Goal: Task Accomplishment & Management: Manage account settings

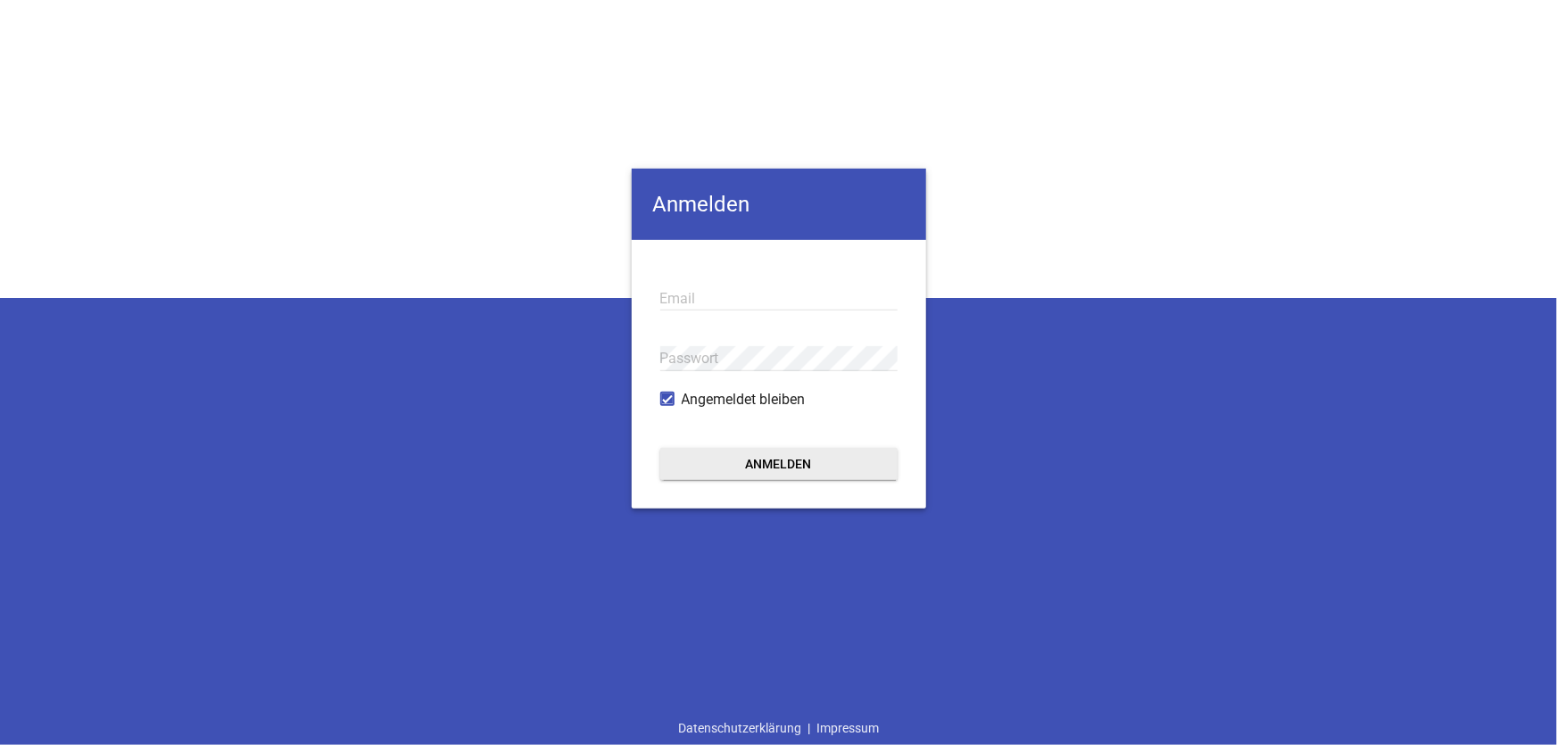
type input "[EMAIL_ADDRESS][DOMAIN_NAME]"
click at [775, 463] on button "Anmelden" at bounding box center [778, 464] width 237 height 32
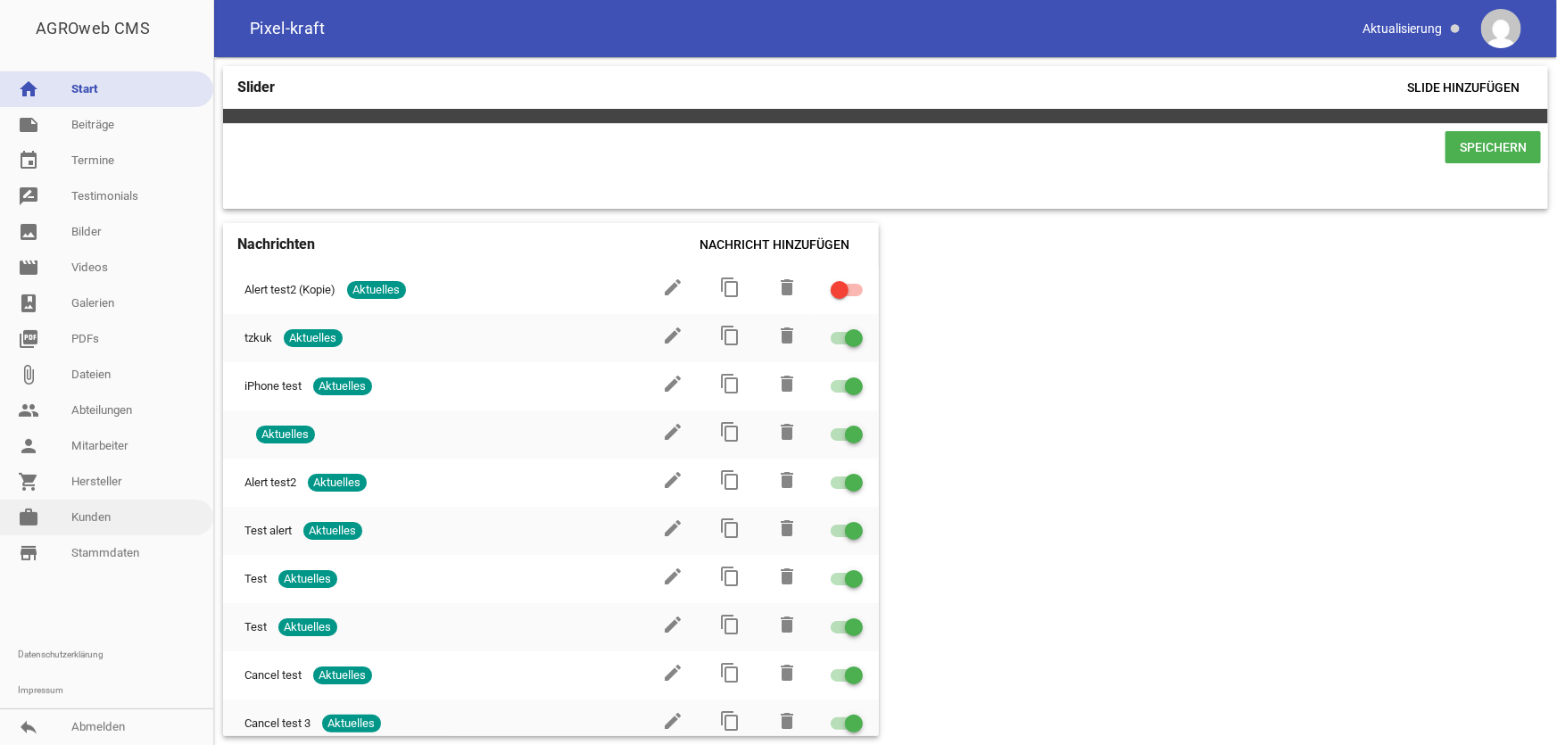
click at [112, 516] on link "work [PERSON_NAME]" at bounding box center [106, 518] width 213 height 36
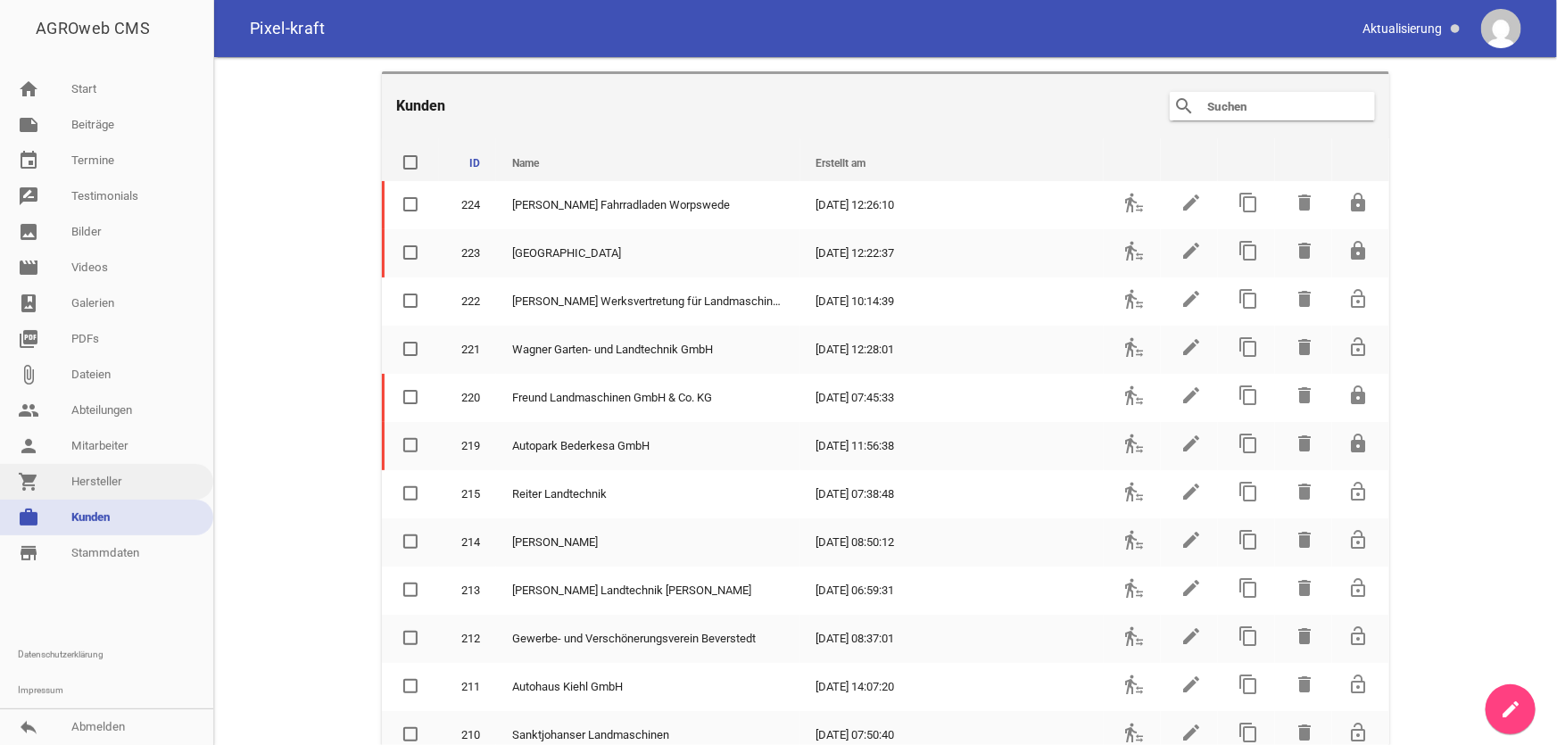
click at [98, 476] on link "shopping_cart Hersteller" at bounding box center [106, 482] width 213 height 36
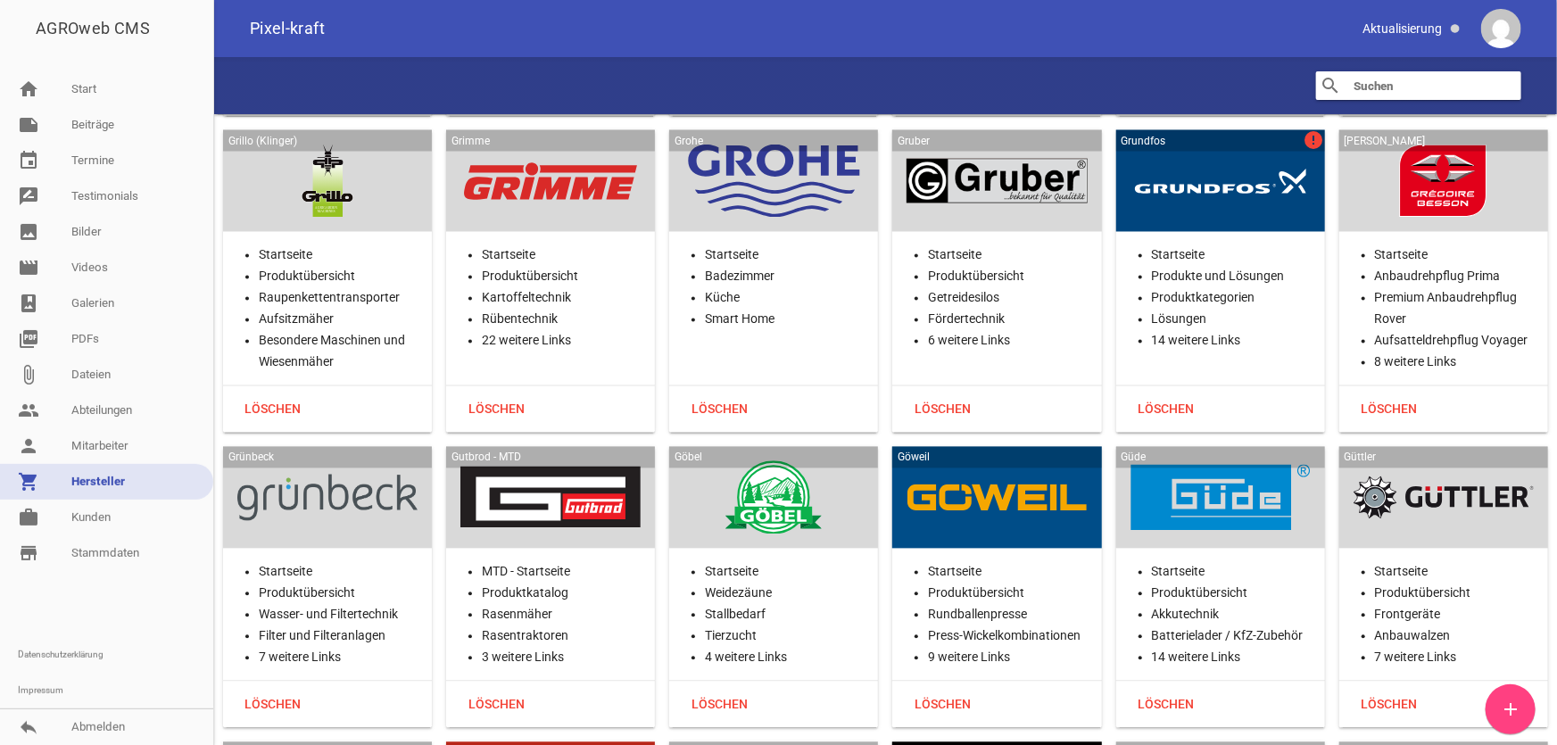
scroll to position [15408, 0]
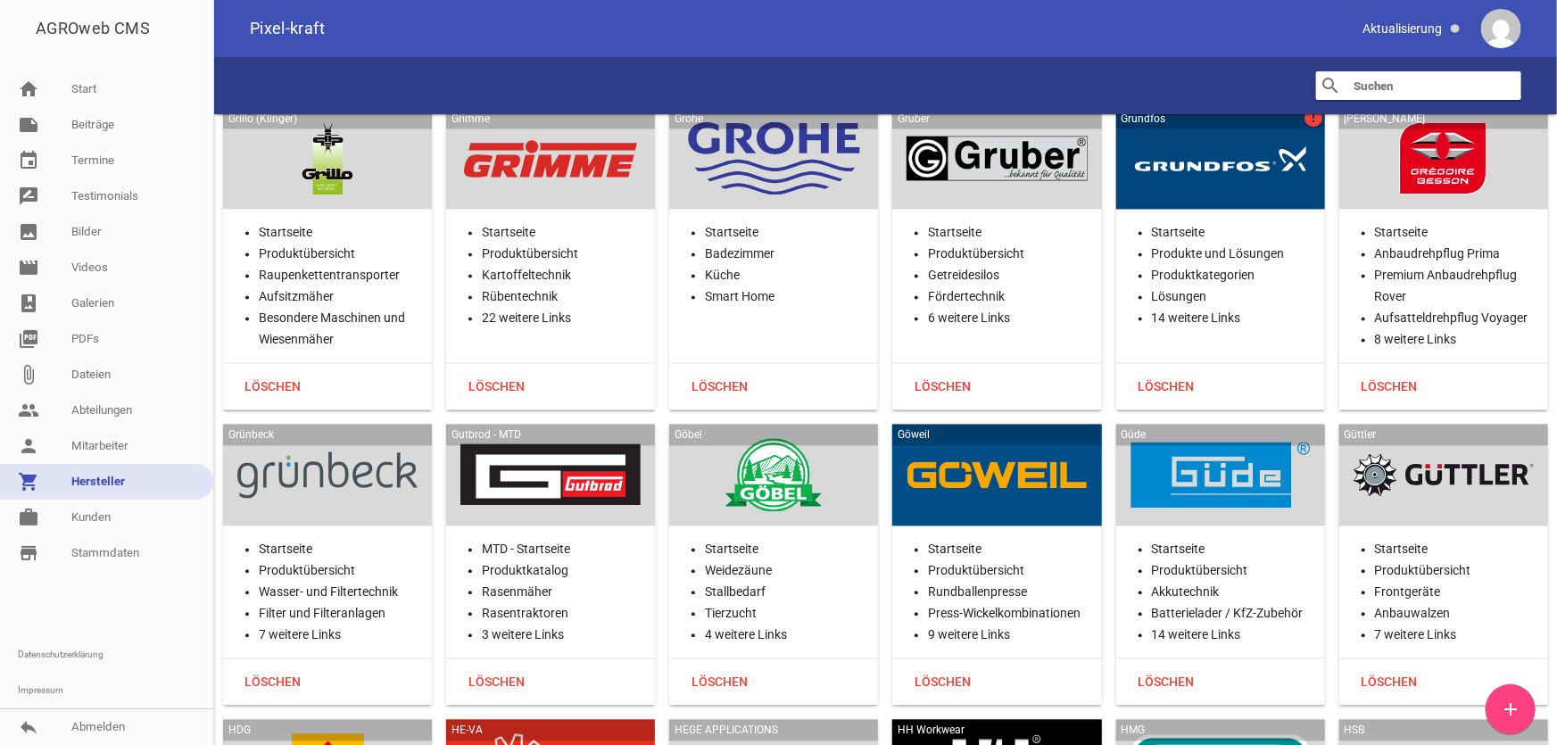
click at [1199, 148] on div at bounding box center [1220, 158] width 180 height 73
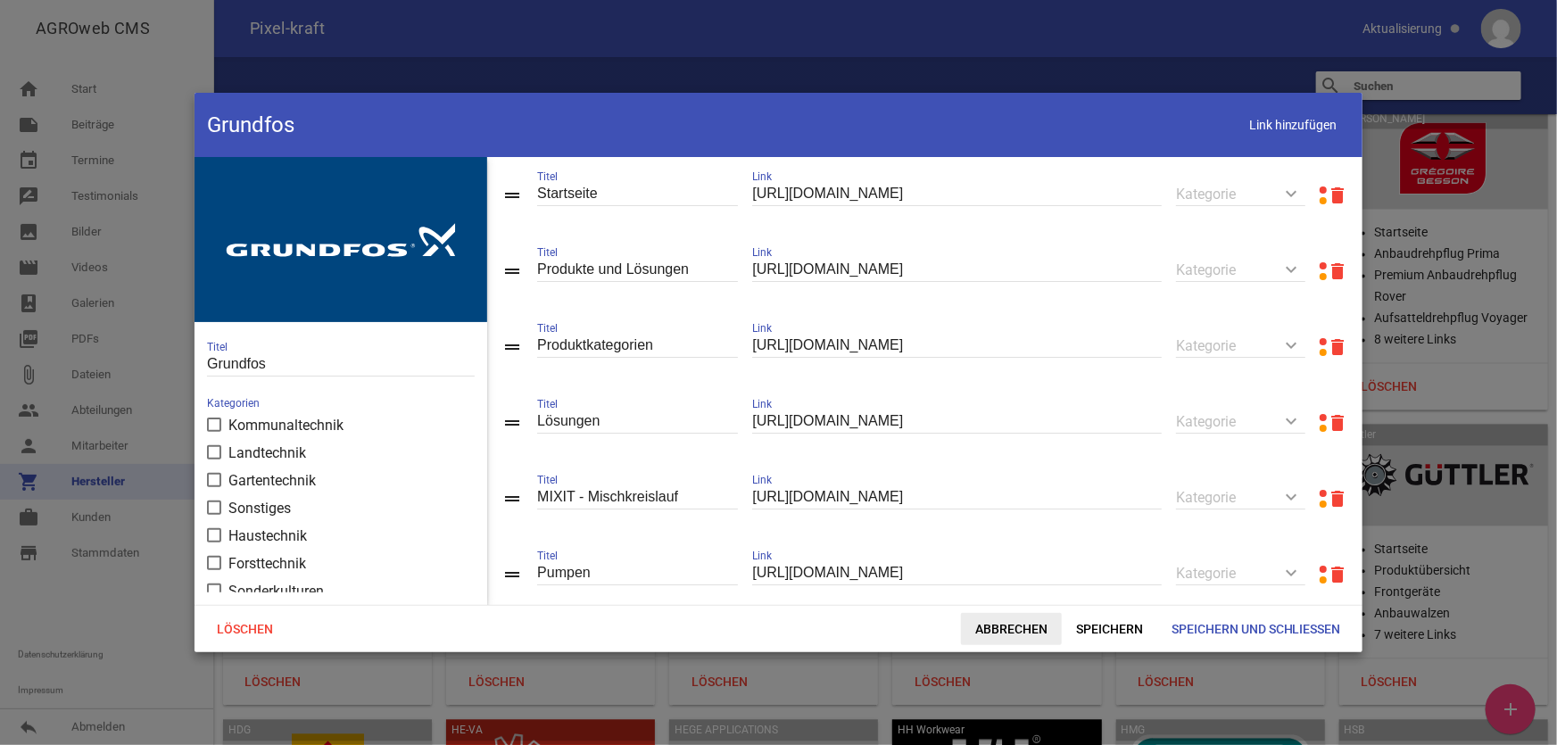
click at [1024, 628] on span "Abbrechen" at bounding box center [1011, 629] width 101 height 32
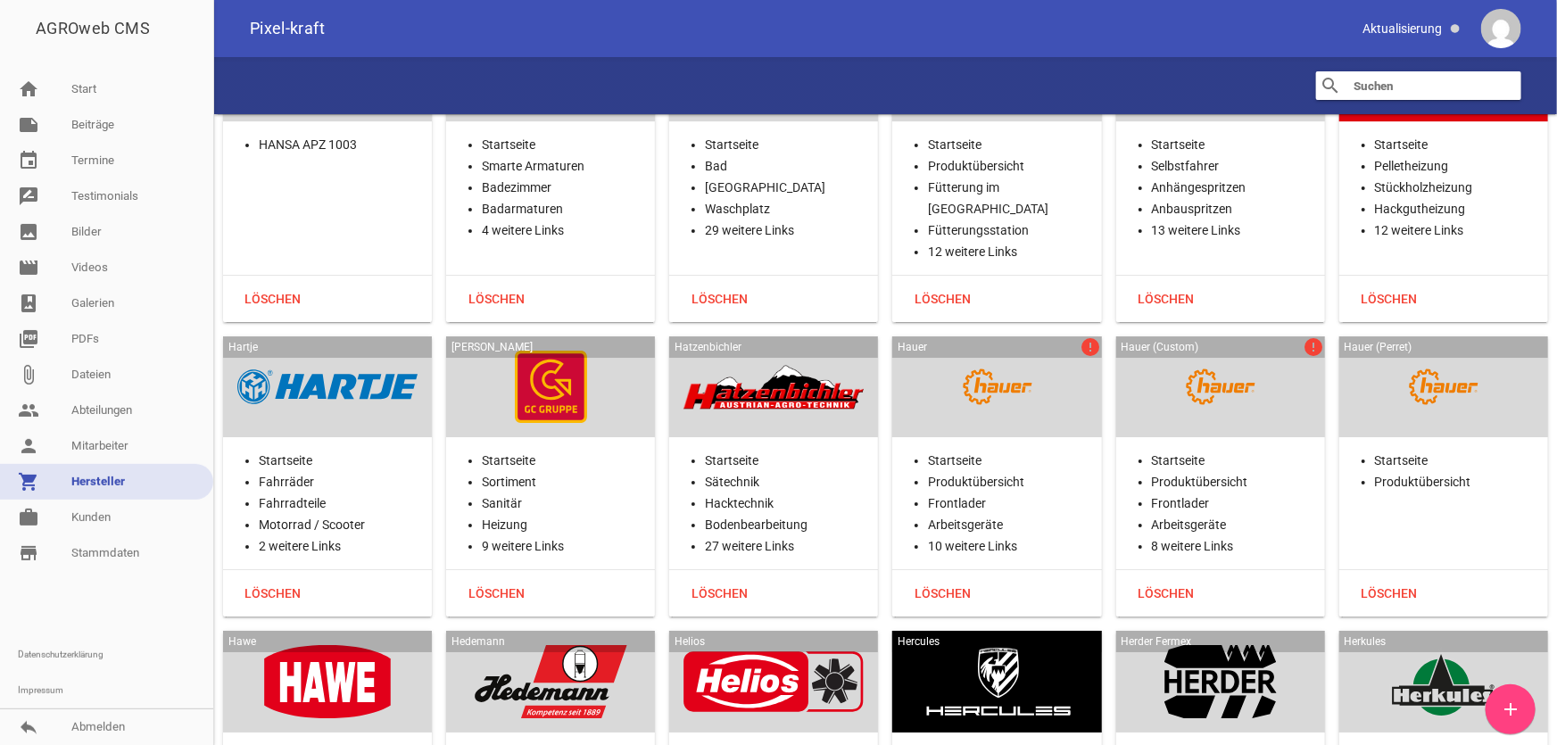
scroll to position [16706, 0]
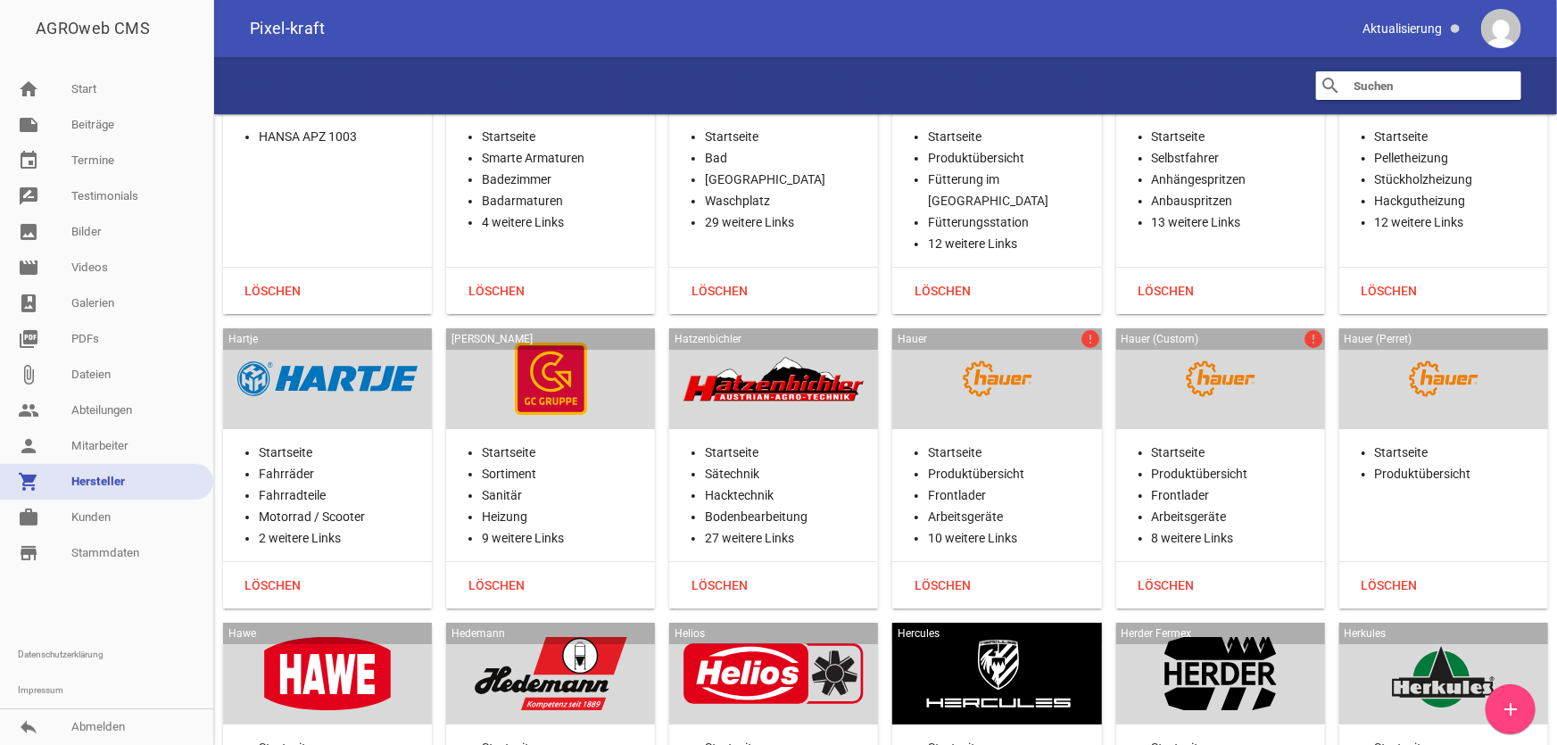
click at [1051, 343] on div at bounding box center [996, 379] width 180 height 73
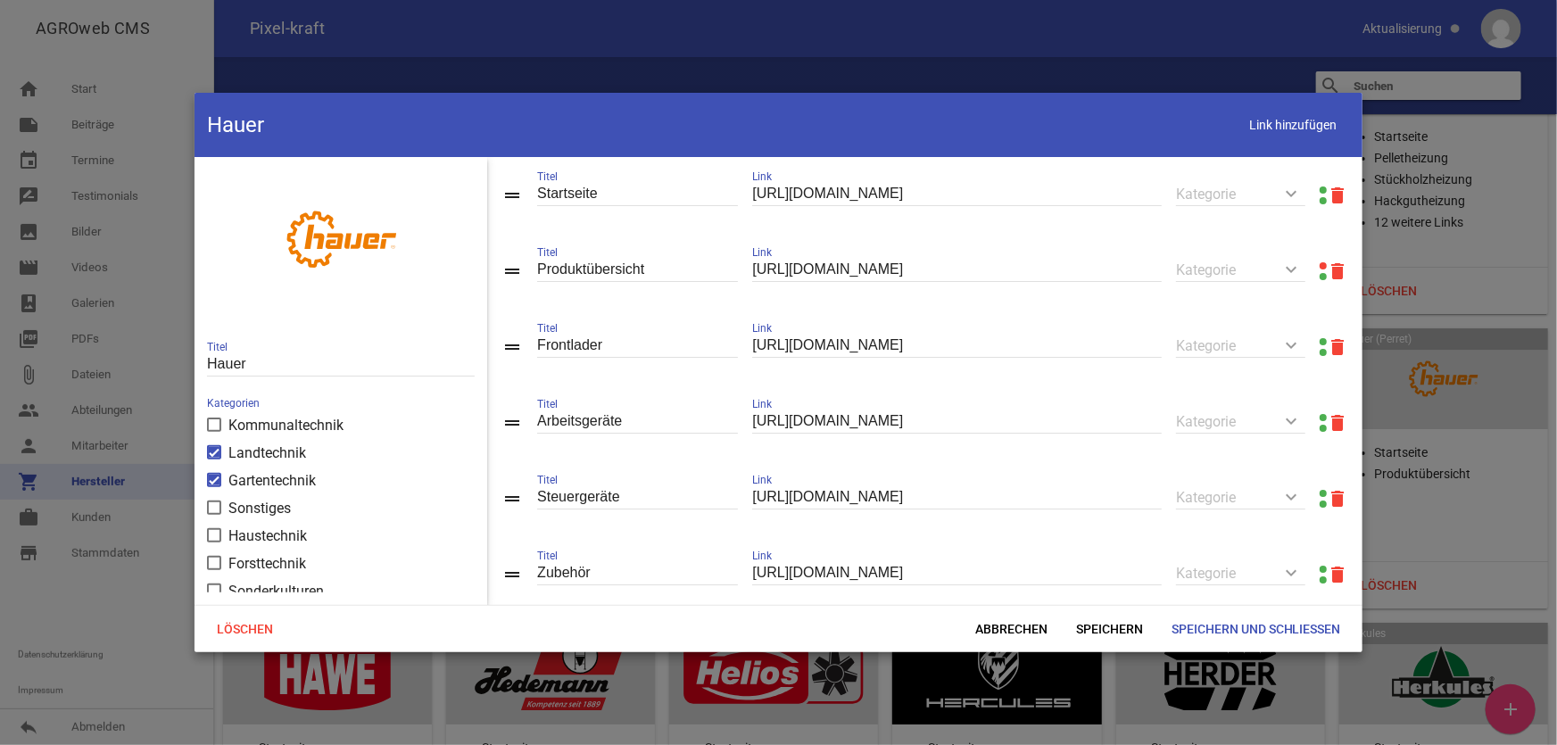
click at [1319, 267] on link at bounding box center [1322, 265] width 7 height 7
click at [1016, 630] on span "Abbrechen" at bounding box center [1011, 629] width 101 height 32
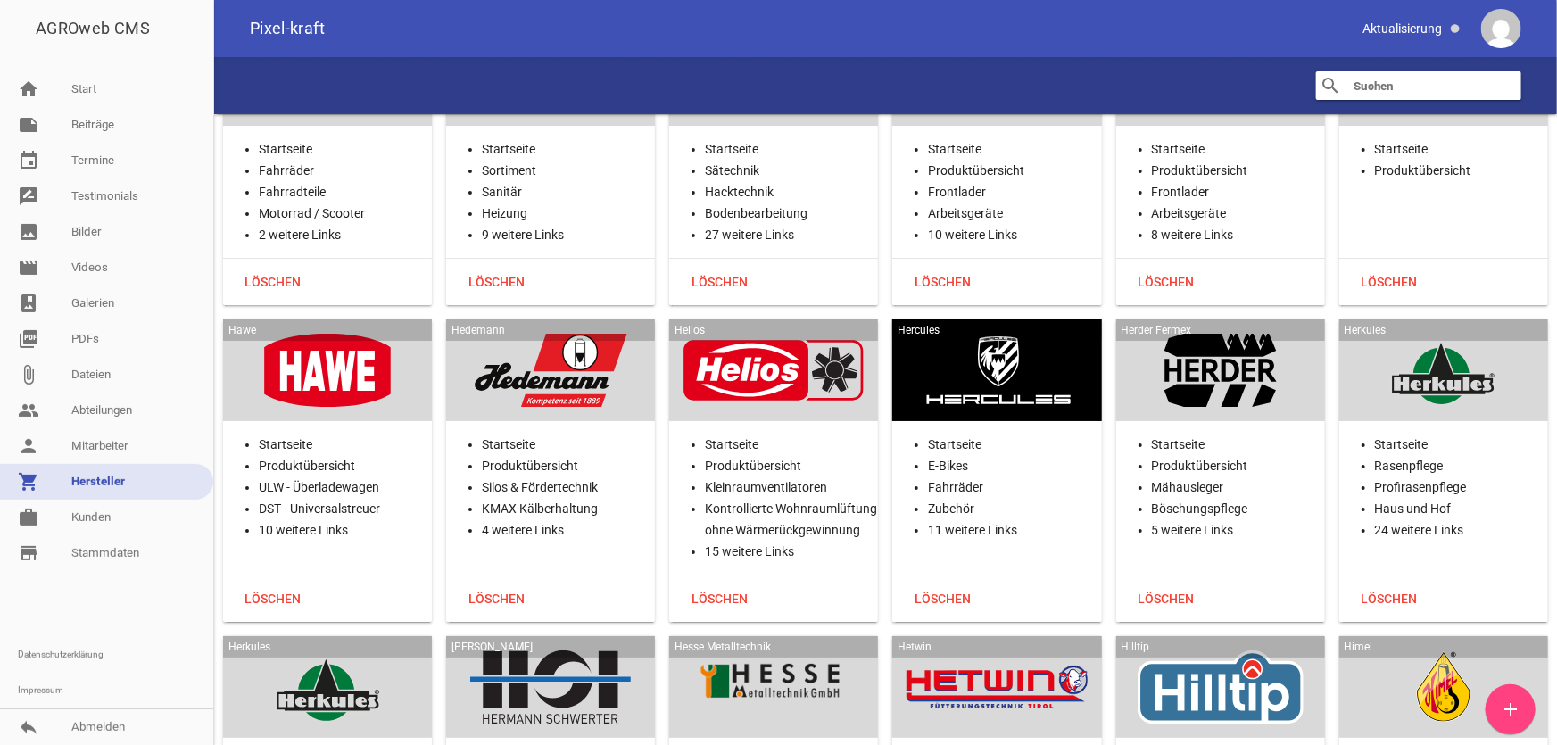
scroll to position [17029, 0]
